Goal: Transaction & Acquisition: Purchase product/service

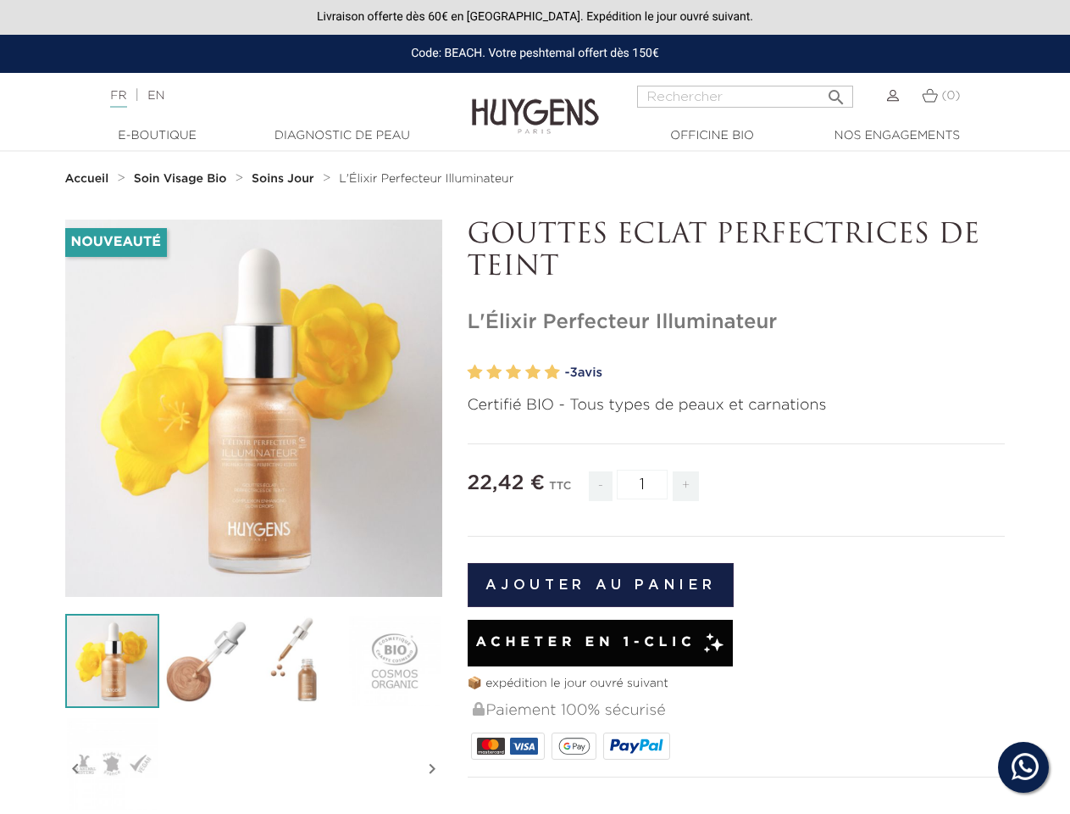
click at [535, 407] on p "Certifié BIO - Tous types de peaux et carnations" at bounding box center [737, 405] width 538 height 23
click at [745, 97] on input "Rechercher" at bounding box center [745, 97] width 216 height 22
click at [112, 660] on img at bounding box center [112, 661] width 94 height 94
click at [206, 660] on img at bounding box center [206, 661] width 94 height 94
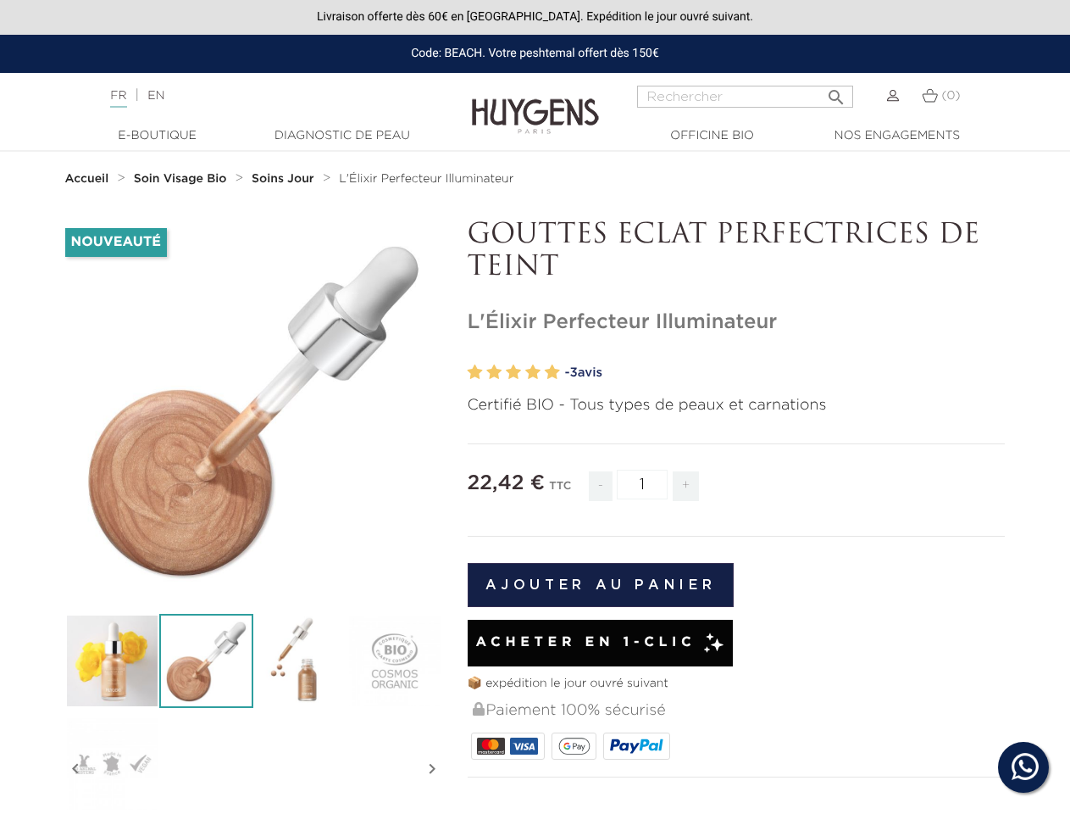
click at [300, 660] on div "Nouveauté   " at bounding box center [536, 706] width 966 height 975
click at [394, 660] on div "Nouveauté   " at bounding box center [536, 706] width 966 height 975
click at [112, 763] on div "Nouveauté   " at bounding box center [536, 706] width 966 height 975
click at [75, 769] on div "Nouveauté   " at bounding box center [536, 706] width 966 height 975
click at [432, 769] on div "Nouveauté   " at bounding box center [536, 706] width 966 height 975
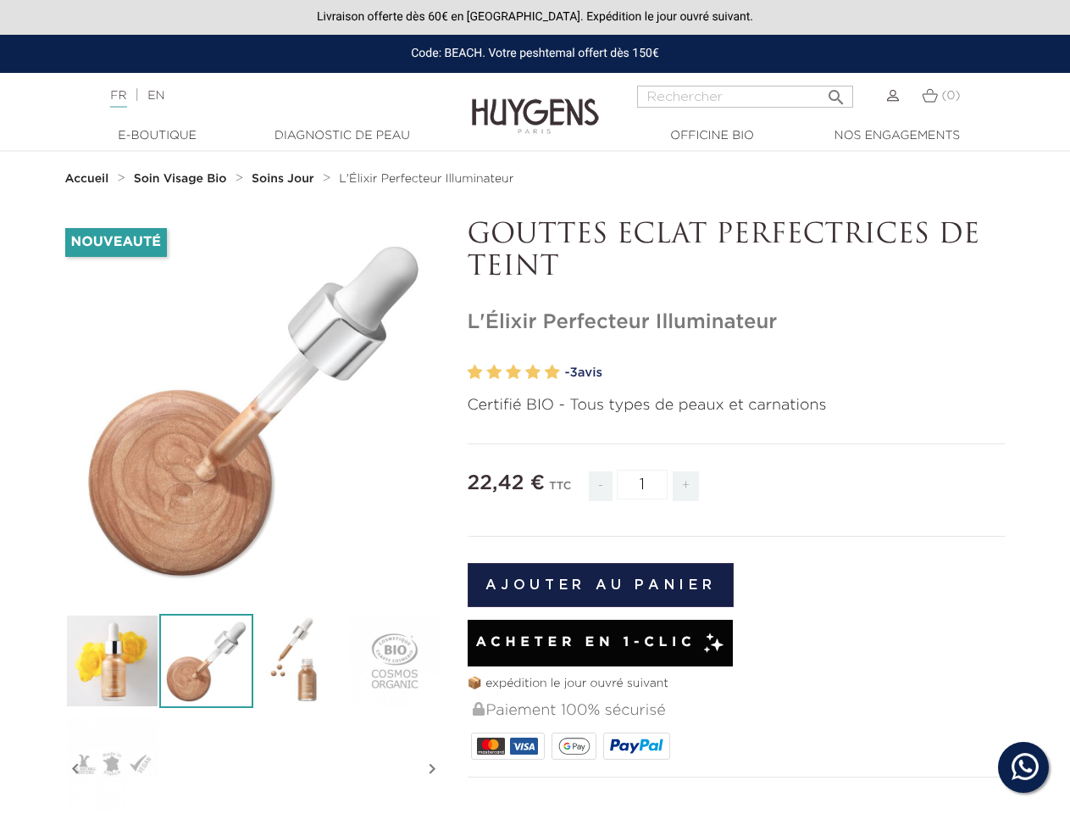
click at [642, 484] on input "1" at bounding box center [642, 484] width 51 height 30
